Goal: Task Accomplishment & Management: Manage account settings

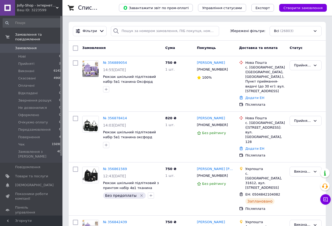
click at [40, 46] on span "Замовлення" at bounding box center [31, 48] width 33 height 5
click at [129, 31] on input "search" at bounding box center [165, 31] width 108 height 10
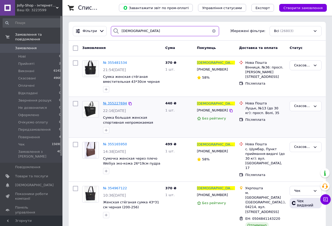
type input "[DEMOGRAPHIC_DATA]"
click at [107, 104] on span "№ 355227694" at bounding box center [115, 103] width 24 height 4
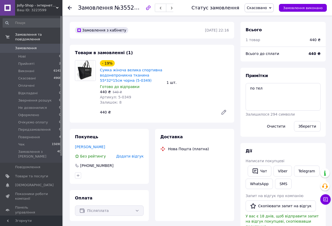
scroll to position [6, 0]
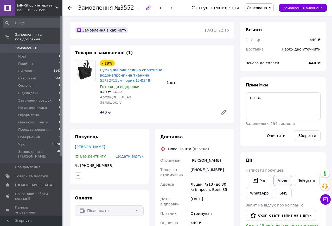
click at [283, 180] on link "Viber" at bounding box center [283, 180] width 18 height 11
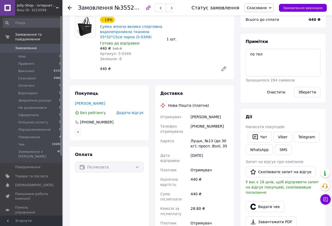
scroll to position [52, 0]
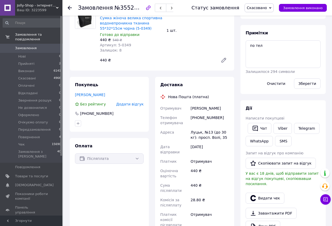
click at [267, 8] on span "Скасовано" at bounding box center [257, 8] width 20 height 4
click at [265, 33] on li "Оплачено" at bounding box center [264, 34] width 39 height 8
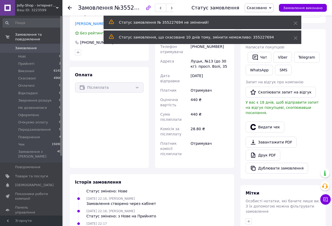
scroll to position [130, 0]
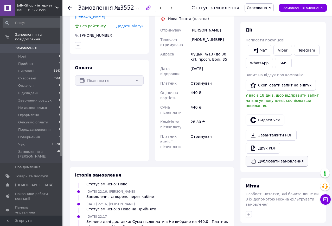
click at [287, 156] on button "Дублювати замовлення" at bounding box center [277, 161] width 62 height 11
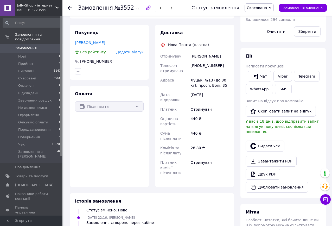
click at [29, 44] on link "Замовлення 0" at bounding box center [32, 48] width 64 height 9
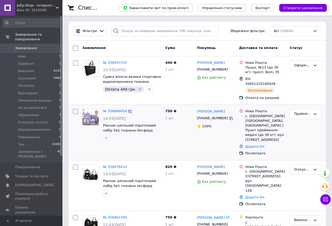
scroll to position [78, 0]
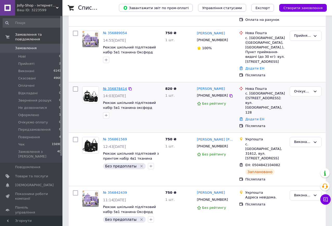
click at [110, 87] on link "№ 356878414" at bounding box center [115, 89] width 24 height 4
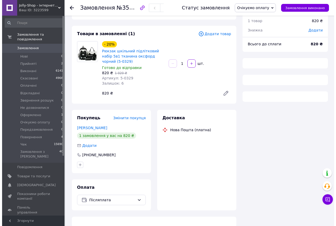
scroll to position [78, 0]
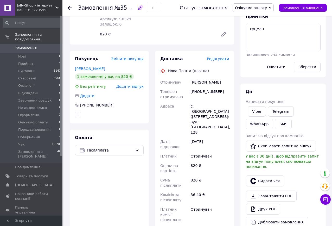
click at [216, 57] on span "Редагувати" at bounding box center [218, 59] width 22 height 4
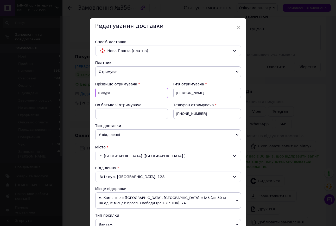
drag, startPoint x: 109, startPoint y: 93, endPoint x: 94, endPoint y: 93, distance: 14.3
click at [95, 93] on input "Шакура" at bounding box center [131, 93] width 73 height 10
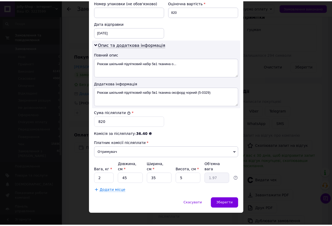
scroll to position [234, 0]
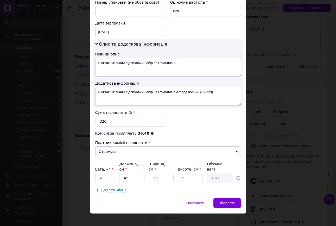
type input "Гуцман"
click at [97, 122] on input "820" at bounding box center [130, 121] width 71 height 10
type input "720"
click at [229, 201] on span "Зберегти" at bounding box center [227, 203] width 16 height 4
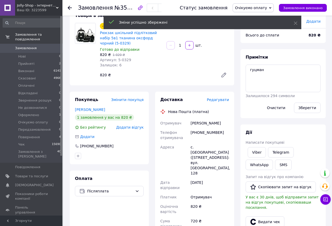
scroll to position [0, 0]
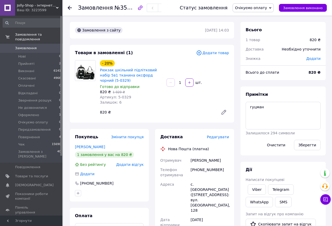
click at [22, 44] on link "Замовлення 0" at bounding box center [32, 48] width 64 height 9
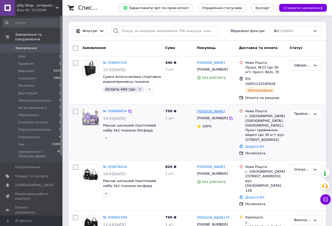
click at [209, 109] on link "[PERSON_NAME]" at bounding box center [211, 111] width 28 height 5
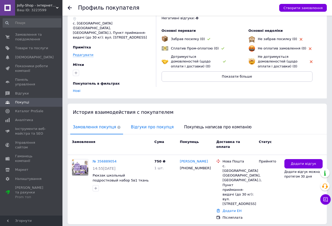
click at [140, 121] on span "Відгуки про покупця" at bounding box center [152, 127] width 48 height 13
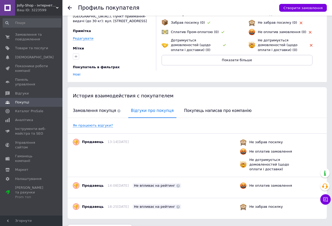
scroll to position [52, 0]
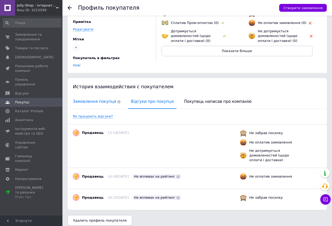
click at [97, 97] on span "Замовлення покупця" at bounding box center [96, 101] width 53 height 13
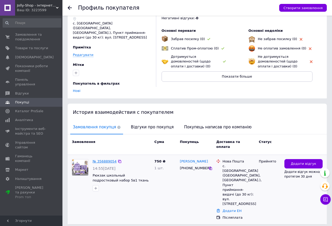
click at [104, 159] on link "№ 356889054" at bounding box center [105, 161] width 24 height 4
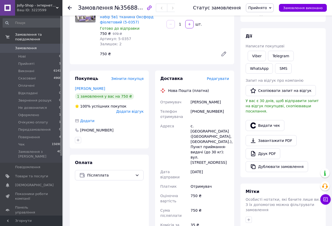
scroll to position [78, 0]
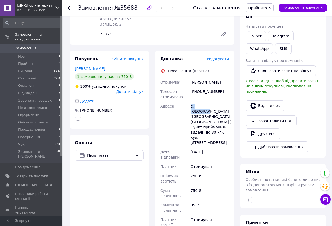
drag, startPoint x: 190, startPoint y: 99, endPoint x: 211, endPoint y: 97, distance: 21.8
click at [211, 102] on div "с. [GEOGRAPHIC_DATA] ([GEOGRAPHIC_DATA], [GEOGRAPHIC_DATA].), Пункт приймання-в…" at bounding box center [210, 125] width 40 height 46
click at [218, 94] on div "[PHONE_NUMBER]" at bounding box center [210, 94] width 40 height 15
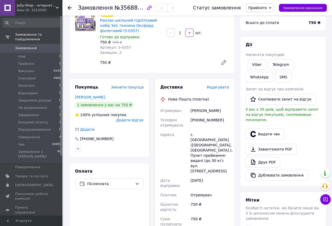
scroll to position [52, 0]
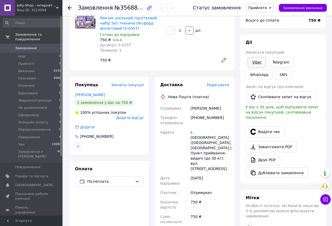
click at [258, 61] on link "Viber" at bounding box center [257, 62] width 18 height 10
click at [266, 7] on span "Прийнято" at bounding box center [257, 8] width 19 height 4
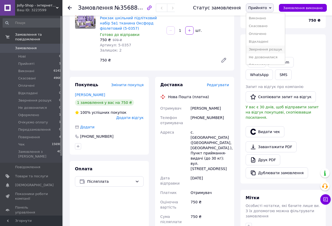
scroll to position [26, 0]
click at [270, 47] on li "Очікуємо оплату" at bounding box center [265, 47] width 39 height 8
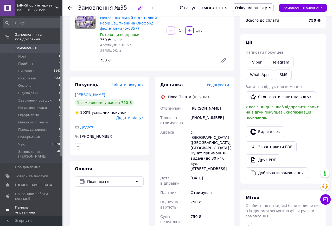
click at [37, 205] on span "Панель управління" at bounding box center [31, 209] width 33 height 9
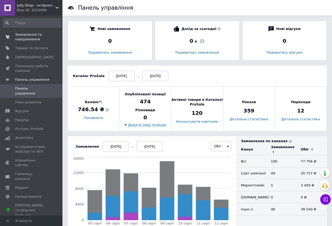
click at [28, 38] on span "Замовлення та повідомлення" at bounding box center [31, 36] width 33 height 9
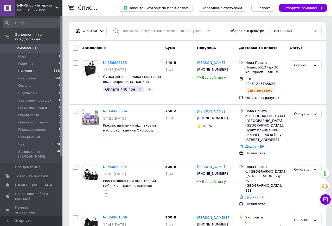
click at [24, 69] on span "Виконані" at bounding box center [26, 71] width 16 height 5
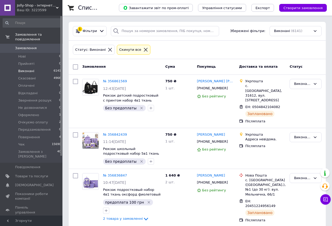
click at [143, 48] on icon at bounding box center [145, 49] width 5 height 5
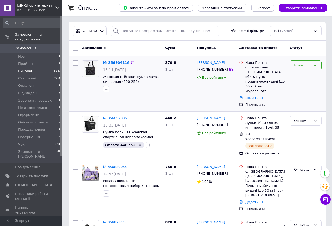
click at [303, 63] on div "Нове" at bounding box center [302, 65] width 17 height 5
click at [305, 74] on li "Прийнято" at bounding box center [306, 76] width 32 height 10
click at [212, 62] on link "[PERSON_NAME]" at bounding box center [211, 62] width 28 height 5
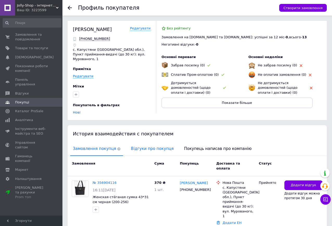
click at [146, 142] on span "Відгуки про покупця" at bounding box center [152, 148] width 48 height 13
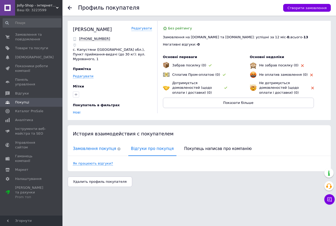
click at [97, 143] on span "Замовлення покупця" at bounding box center [96, 148] width 53 height 13
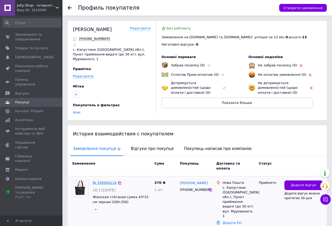
click at [105, 181] on link "№ 356904116" at bounding box center [105, 183] width 24 height 4
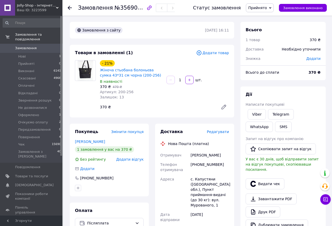
click at [161, 55] on div "Товари в замовленні (1)" at bounding box center [135, 53] width 121 height 6
click at [20, 46] on span "Замовлення" at bounding box center [26, 48] width 22 height 5
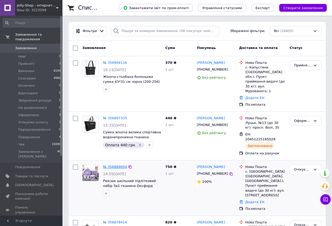
click at [117, 165] on link "№ 356889054" at bounding box center [115, 167] width 24 height 4
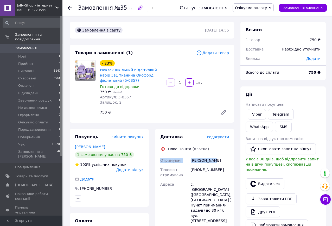
drag, startPoint x: 161, startPoint y: 153, endPoint x: 221, endPoint y: 153, distance: 59.9
click at [223, 156] on div "[PERSON_NAME]" at bounding box center [210, 160] width 40 height 9
click at [265, 6] on span "Очікуємо оплату" at bounding box center [251, 8] width 32 height 4
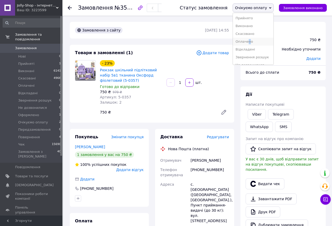
click at [257, 42] on li "Оплачено" at bounding box center [253, 42] width 41 height 8
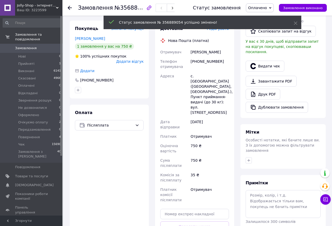
scroll to position [130, 0]
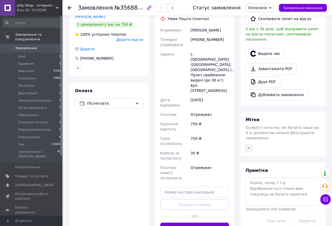
click at [249, 146] on icon "button" at bounding box center [249, 148] width 4 height 4
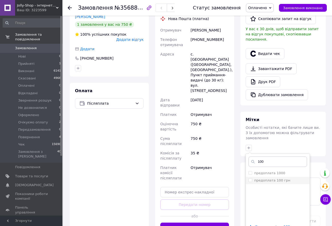
type input "100"
click at [251, 178] on input "предоплата 100 грн" at bounding box center [250, 179] width 3 height 3
checkbox input "true"
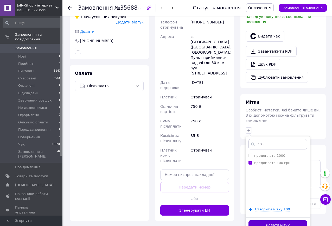
scroll to position [156, 0]
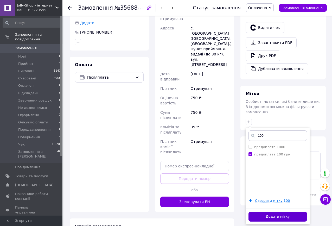
click at [283, 212] on button "Додати мітку" at bounding box center [278, 217] width 59 height 10
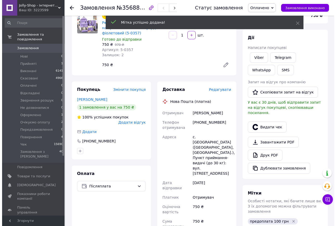
scroll to position [0, 0]
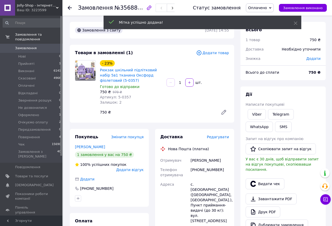
click at [220, 135] on span "Редагувати" at bounding box center [218, 137] width 22 height 4
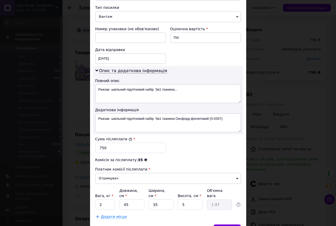
scroll to position [208, 0]
click at [99, 146] on input "750" at bounding box center [130, 147] width 71 height 10
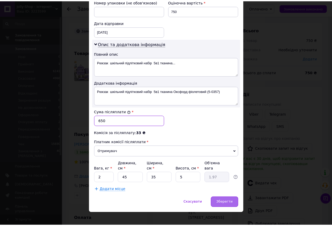
scroll to position [235, 0]
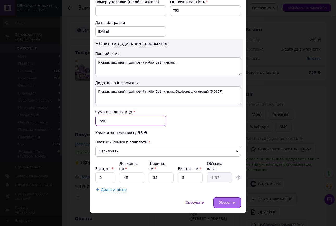
type input "650"
click at [229, 201] on span "Зберегти" at bounding box center [227, 203] width 16 height 4
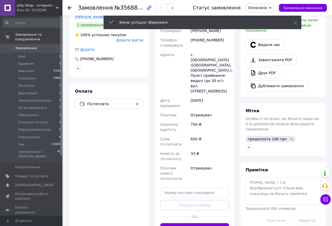
scroll to position [130, 0]
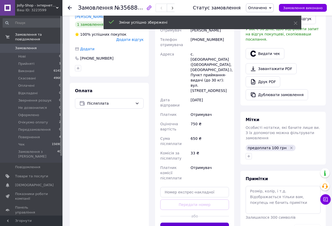
click at [197, 223] on button "Згенерувати ЕН" at bounding box center [194, 228] width 69 height 10
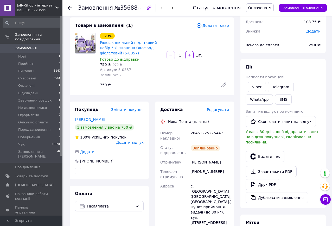
scroll to position [26, 0]
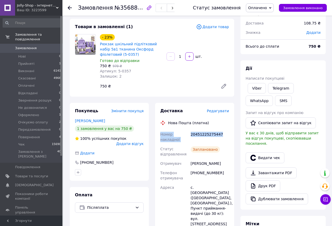
drag, startPoint x: 160, startPoint y: 128, endPoint x: 224, endPoint y: 129, distance: 63.5
click at [224, 130] on div "Номер накладної 20451225275447 Статус відправлення Заплановано Отримувач [PERSO…" at bounding box center [194, 230] width 71 height 201
copy div "Номер накладної 20451225275447"
click at [261, 8] on span "Оплачено" at bounding box center [257, 8] width 19 height 4
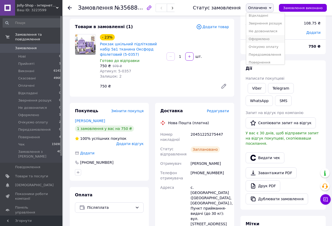
click at [267, 40] on li "Оформлено" at bounding box center [265, 39] width 39 height 8
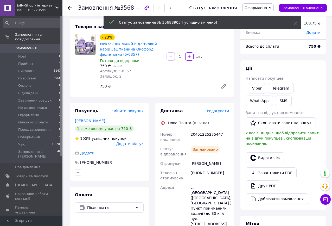
click at [34, 46] on span "Замовлення" at bounding box center [31, 48] width 33 height 5
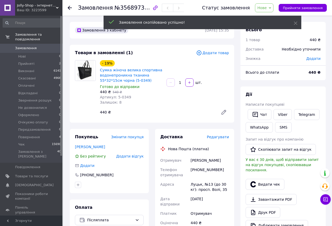
click at [267, 8] on span "Нове" at bounding box center [262, 8] width 9 height 4
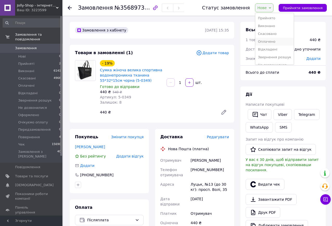
click at [275, 41] on li "Оплачено" at bounding box center [274, 42] width 39 height 8
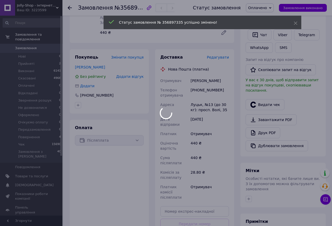
scroll to position [130, 0]
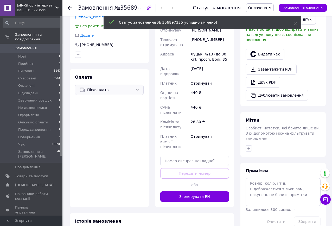
click at [139, 89] on icon at bounding box center [137, 90] width 3 height 2
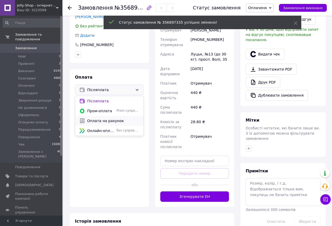
click at [107, 118] on span "Оплата на рахунок" at bounding box center [113, 120] width 52 height 5
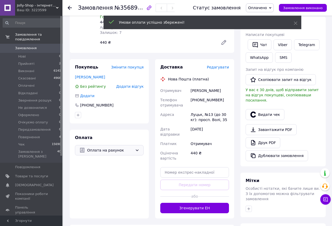
scroll to position [104, 0]
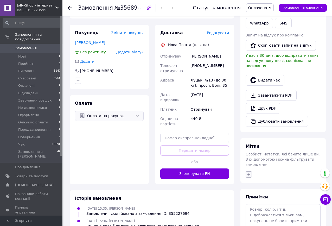
click at [249, 173] on icon "button" at bounding box center [249, 174] width 3 height 3
type input "440 грн"
checkbox input "true"
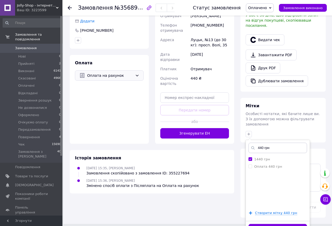
scroll to position [145, 0]
type input "440 грн"
click at [251, 164] on input "Оплата 440 грн" at bounding box center [250, 165] width 3 height 3
checkbox input "true"
click at [251, 157] on input "1440 грн" at bounding box center [250, 158] width 3 height 3
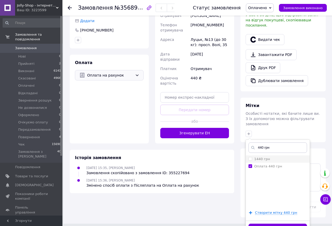
checkbox input "false"
click at [291, 224] on button "Додати мітку" at bounding box center [278, 229] width 59 height 10
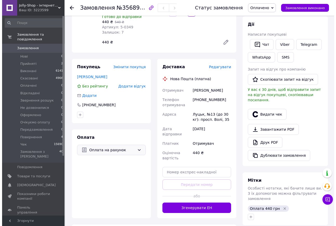
scroll to position [78, 0]
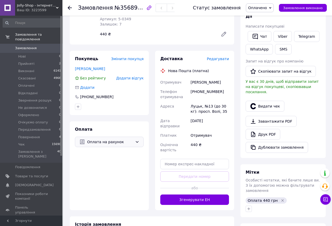
click at [217, 57] on span "Редагувати" at bounding box center [218, 59] width 22 height 4
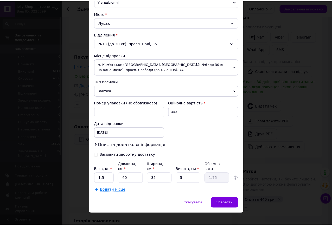
scroll to position [134, 0]
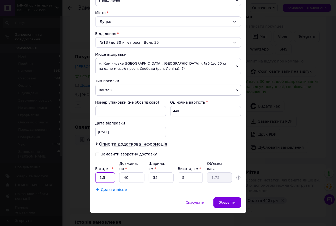
drag, startPoint x: 106, startPoint y: 173, endPoint x: 96, endPoint y: 173, distance: 10.2
click at [96, 173] on input "1.5" at bounding box center [105, 177] width 20 height 10
type input "2"
click at [229, 201] on span "Зберегти" at bounding box center [227, 203] width 16 height 4
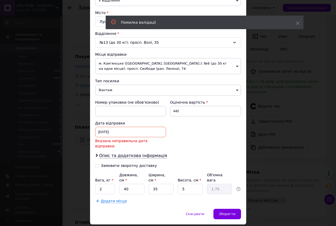
click at [124, 131] on div "31.07.2025 < 2025 > < Июль > Пн Вт Ср Чт Пт Сб Вс 30 1 2 3 4 5 6 7 8 9 10 11 12…" at bounding box center [130, 132] width 71 height 10
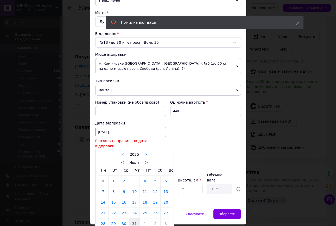
click at [146, 160] on link ">" at bounding box center [146, 162] width 3 height 5
click at [122, 199] on link "13" at bounding box center [124, 202] width 10 height 10
type input "13.08.2025"
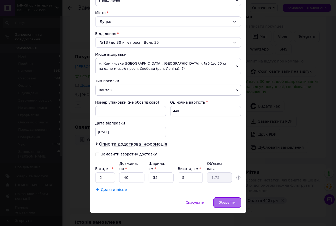
click at [231, 200] on div "Зберегти" at bounding box center [227, 202] width 27 height 10
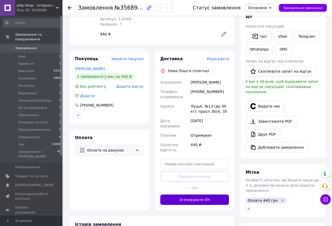
click at [201, 196] on button "Згенерувати ЕН" at bounding box center [194, 200] width 69 height 10
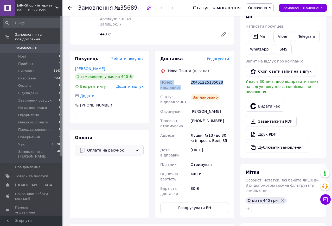
drag, startPoint x: 161, startPoint y: 79, endPoint x: 221, endPoint y: 83, distance: 60.3
click at [221, 83] on div "Номер накладної 20451225185028 Статус відправлення Заплановано Отримувач Смидюк…" at bounding box center [194, 138] width 71 height 121
copy div "Номер накладної 20451225185028"
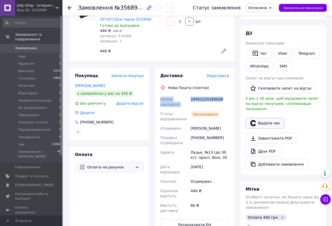
scroll to position [52, 0]
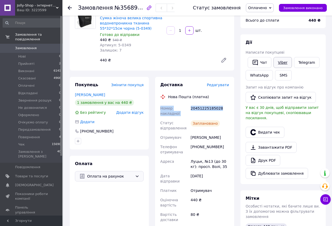
click at [281, 61] on link "Viber" at bounding box center [283, 62] width 18 height 11
drag, startPoint x: 260, startPoint y: 6, endPoint x: 264, endPoint y: 9, distance: 5.2
click at [260, 6] on span "Оплачено" at bounding box center [257, 8] width 19 height 4
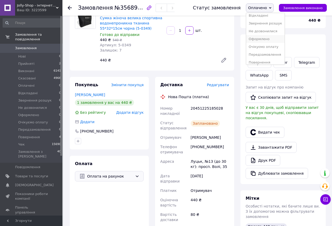
click at [267, 38] on li "Оформлено" at bounding box center [265, 39] width 39 height 8
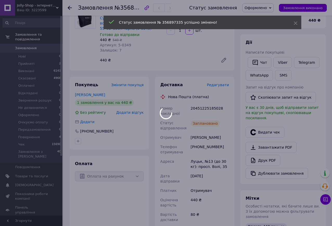
click at [24, 46] on span "Замовлення" at bounding box center [26, 48] width 22 height 5
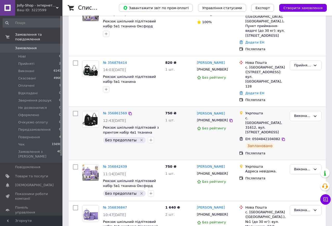
scroll to position [130, 0]
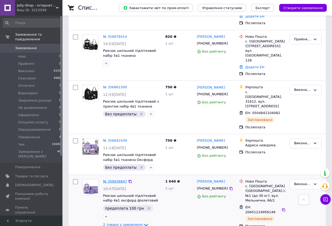
click at [118, 179] on link "№ 356836847" at bounding box center [115, 181] width 24 height 4
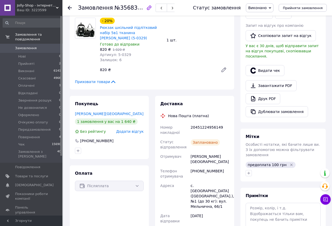
scroll to position [104, 0]
drag, startPoint x: 161, startPoint y: 112, endPoint x: 223, endPoint y: 116, distance: 62.4
click at [223, 122] on div "Номер накладної 20451224956149 Статус відправлення Заплановано Отримувач Новико…" at bounding box center [194, 217] width 71 height 191
copy div "Номер накладної 20451224956149"
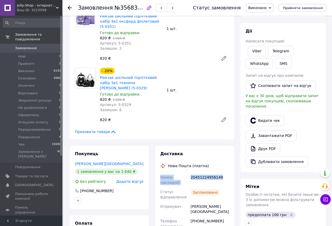
scroll to position [52, 0]
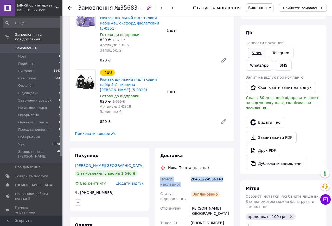
click at [259, 53] on link "Viber" at bounding box center [257, 53] width 18 height 10
click at [267, 9] on span "Виконано" at bounding box center [257, 8] width 18 height 4
click at [179, 59] on div "Товари в замовленні (2) - 20% Рюкзак шкільний підлітковий набір 4в1 оксфорд фіо…" at bounding box center [152, 67] width 165 height 149
click at [27, 44] on link "Замовлення 0" at bounding box center [32, 48] width 64 height 9
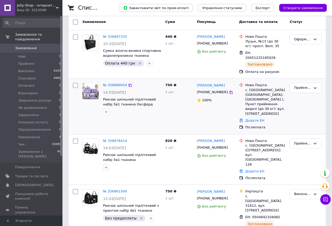
scroll to position [52, 0]
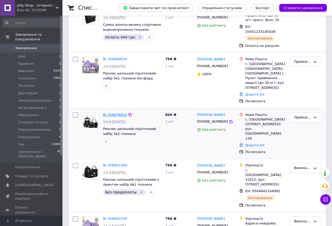
click at [115, 113] on link "№ 356878414" at bounding box center [115, 115] width 24 height 4
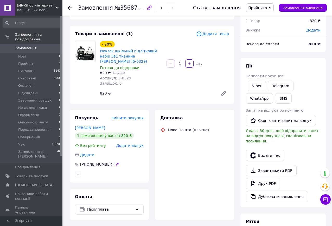
scroll to position [52, 0]
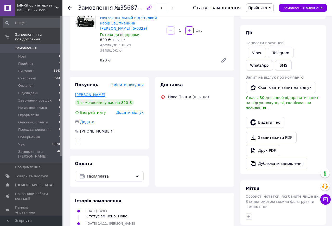
click at [93, 93] on link "[PERSON_NAME]" at bounding box center [90, 95] width 30 height 4
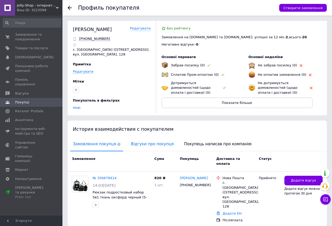
click at [144, 144] on span "Відгуки про покупця" at bounding box center [152, 143] width 48 height 13
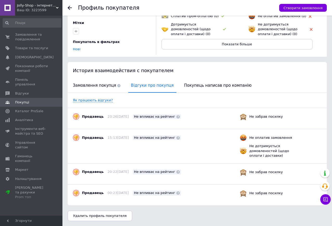
scroll to position [59, 0]
click at [95, 86] on span "Замовлення покупця" at bounding box center [96, 85] width 53 height 13
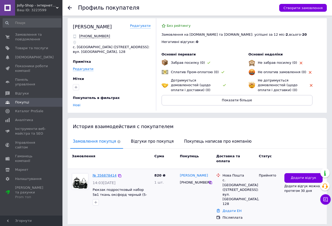
click at [98, 173] on link "№ 356878414" at bounding box center [105, 175] width 24 height 4
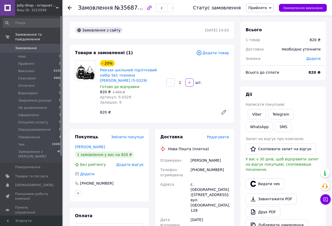
click at [202, 99] on div "- 20% Рюкзак шкільний підлітковий набір 5в1 тканина оксфорд чорний (5-0329) Гот…" at bounding box center [164, 88] width 133 height 59
click at [260, 114] on link "Viber" at bounding box center [257, 114] width 18 height 10
click at [151, 105] on div "- 20% Рюкзак шкільний підлітковий набір 5в1 тканина оксфорд чорний (5-0329) Гот…" at bounding box center [164, 88] width 133 height 59
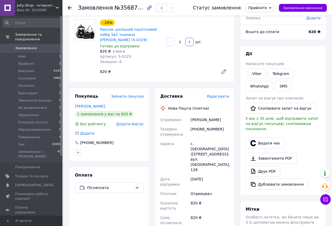
scroll to position [52, 0]
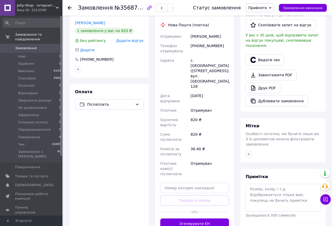
scroll to position [149, 0]
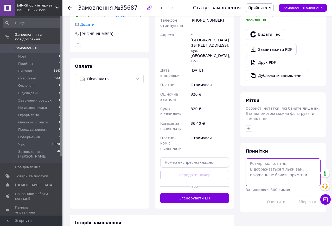
click at [256, 158] on textarea at bounding box center [283, 172] width 75 height 28
type textarea "гуцман"
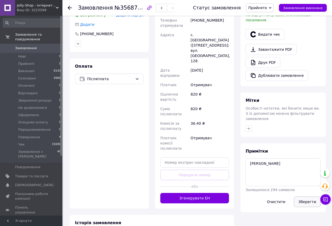
click at [311, 197] on button "Зберегти" at bounding box center [307, 202] width 27 height 10
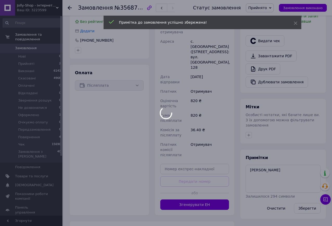
scroll to position [71, 0]
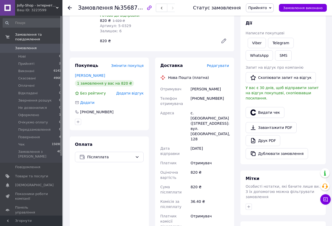
click at [136, 187] on div "Оплата Післяплата" at bounding box center [109, 211] width 79 height 150
click at [267, 8] on span "Прийнято" at bounding box center [257, 8] width 19 height 4
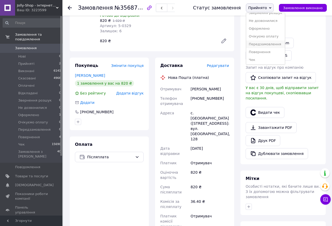
scroll to position [37, 0]
click at [272, 36] on li "Очікуємо оплату" at bounding box center [265, 36] width 39 height 8
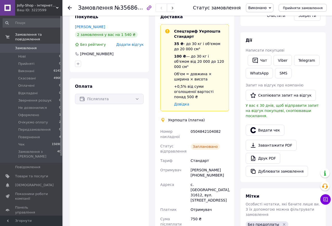
scroll to position [104, 0]
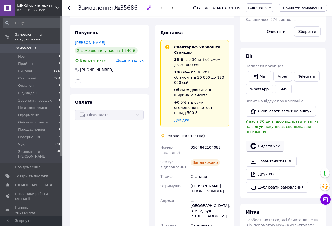
click at [266, 141] on button "Видати чек" at bounding box center [265, 146] width 39 height 11
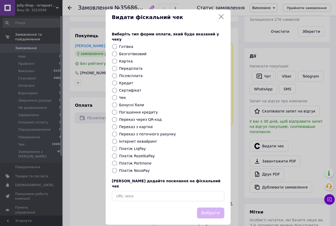
click at [147, 132] on label "Переказ з поточного рахунку" at bounding box center [147, 134] width 57 height 4
click at [117, 132] on input "Переказ з поточного рахунку" at bounding box center [114, 134] width 5 height 5
radio input "true"
click at [215, 208] on button "Вибрати" at bounding box center [210, 213] width 27 height 11
click at [209, 208] on button "Вибрати" at bounding box center [210, 213] width 27 height 11
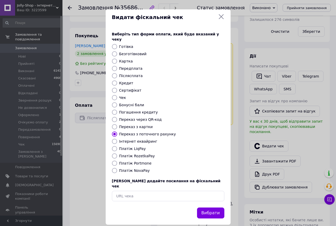
click at [222, 17] on icon at bounding box center [221, 16] width 5 height 5
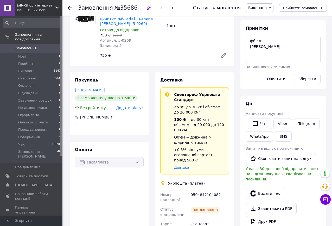
scroll to position [119, 0]
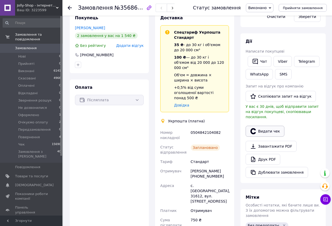
click at [269, 127] on button "Видати чек" at bounding box center [265, 131] width 39 height 11
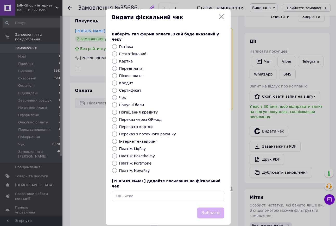
click at [149, 132] on label "Переказ з поточного рахунку" at bounding box center [147, 134] width 57 height 4
click at [117, 132] on input "Переказ з поточного рахунку" at bounding box center [114, 134] width 5 height 5
radio input "true"
click at [211, 208] on button "Вибрати" at bounding box center [210, 213] width 27 height 11
click at [208, 208] on button "Вибрати" at bounding box center [210, 213] width 27 height 11
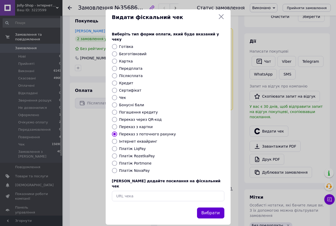
click at [212, 208] on button "Вибрати" at bounding box center [210, 213] width 27 height 11
click at [217, 208] on button "Вибрати" at bounding box center [210, 213] width 27 height 11
click at [222, 18] on icon at bounding box center [221, 16] width 5 height 5
